Goal: Transaction & Acquisition: Purchase product/service

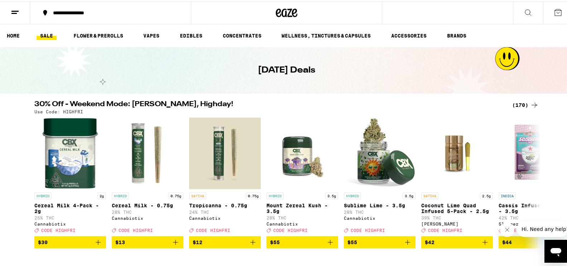
click at [513, 102] on div "(170)" at bounding box center [525, 103] width 26 height 9
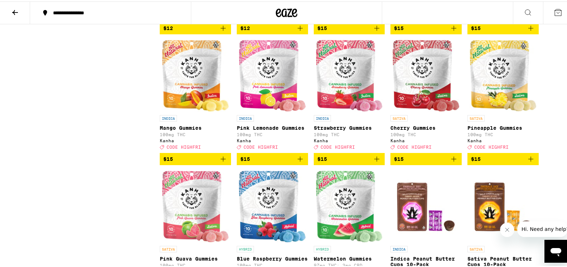
scroll to position [1606, 0]
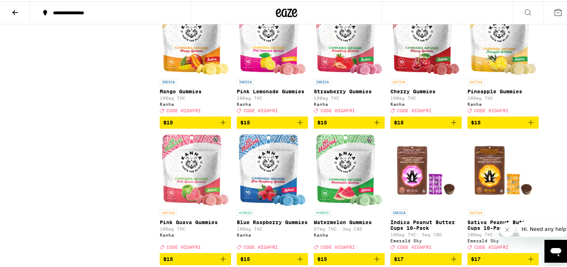
click at [193, 126] on span "$15" at bounding box center [195, 121] width 64 height 9
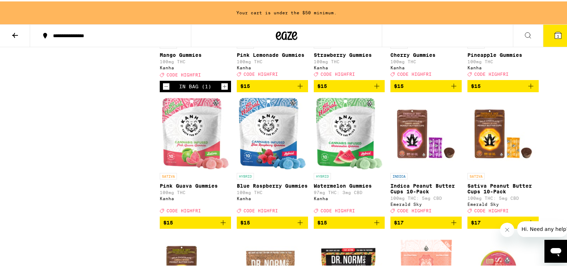
scroll to position [1629, 0]
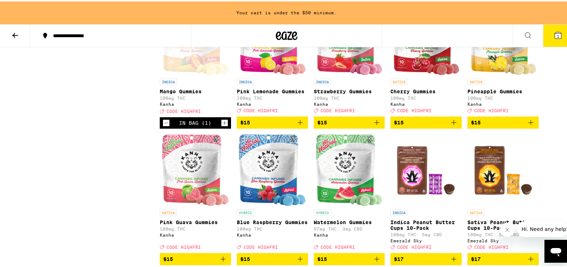
click at [500, 126] on span "$15" at bounding box center [503, 121] width 64 height 9
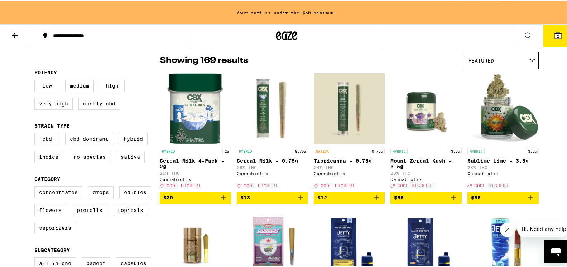
scroll to position [23, 0]
